Goal: Go to known website: Access a specific website the user already knows

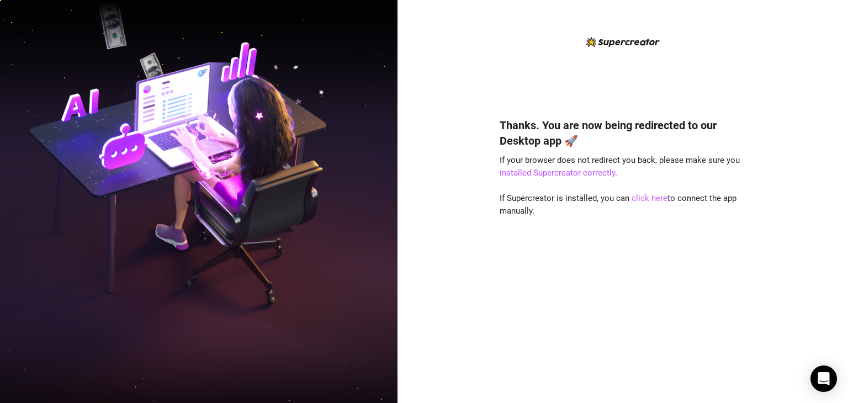
click at [641, 200] on link "click here" at bounding box center [649, 198] width 36 height 10
